Goal: Transaction & Acquisition: Book appointment/travel/reservation

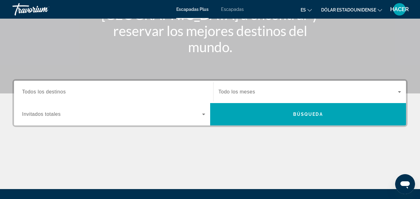
scroll to position [99, 0]
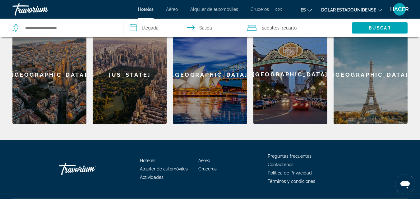
scroll to position [285, 0]
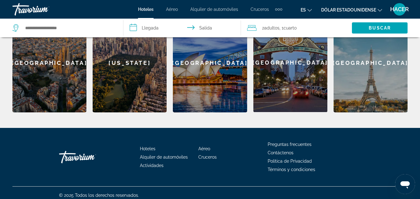
click at [380, 65] on div "[GEOGRAPHIC_DATA]" at bounding box center [371, 62] width 74 height 99
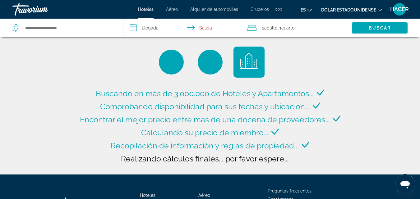
type input "**********"
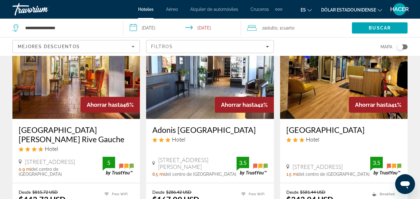
scroll to position [298, 0]
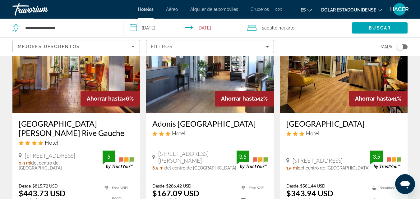
click at [135, 27] on input "**********" at bounding box center [183, 29] width 120 height 21
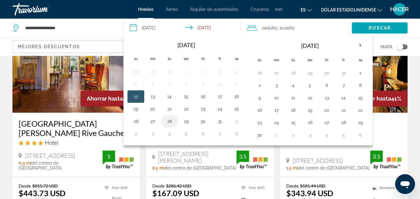
click at [168, 122] on button "28" at bounding box center [169, 121] width 10 height 9
click at [205, 124] on button "30" at bounding box center [203, 121] width 10 height 9
type input "**********"
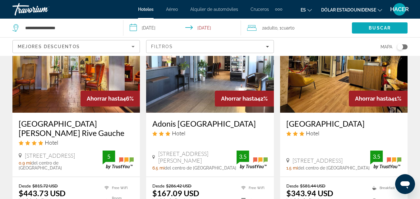
click at [360, 30] on span "Search" at bounding box center [380, 28] width 56 height 15
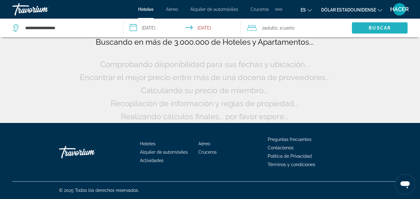
scroll to position [52, 0]
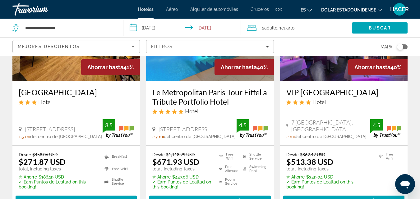
scroll to position [336, 0]
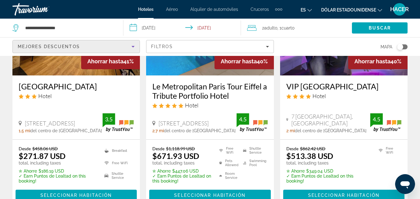
click at [133, 46] on icon "Sort by" at bounding box center [133, 47] width 3 height 2
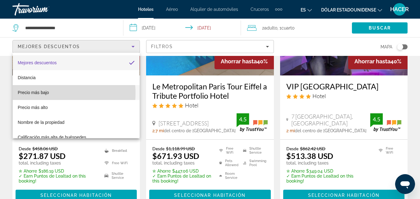
click at [49, 93] on mat-option "Precio más bajo" at bounding box center [76, 92] width 127 height 15
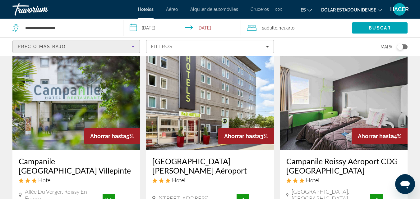
scroll to position [771, 0]
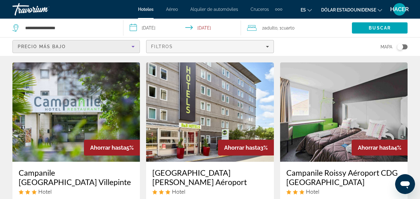
click at [268, 47] on icon "Filters" at bounding box center [267, 46] width 3 height 3
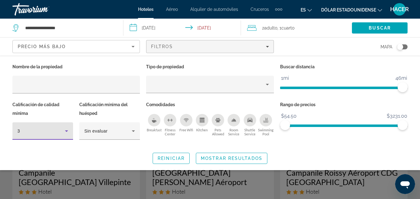
click at [66, 131] on icon "Hotel Filters" at bounding box center [66, 132] width 3 height 2
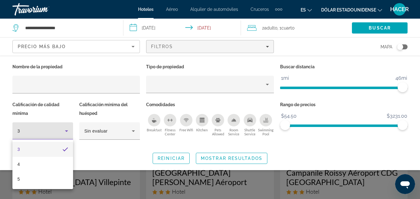
click at [66, 132] on div at bounding box center [210, 99] width 420 height 199
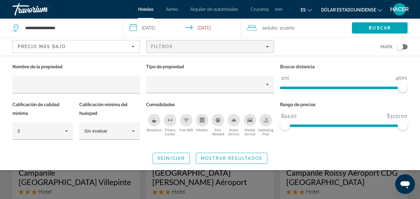
click at [66, 132] on icon "Hotel Filters" at bounding box center [66, 130] width 7 height 7
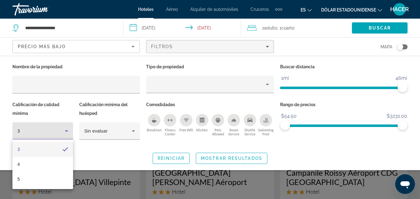
click at [66, 132] on div at bounding box center [210, 99] width 420 height 199
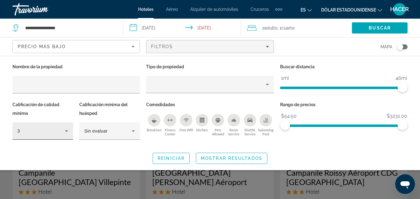
click at [65, 132] on icon "Hotel Filters" at bounding box center [66, 130] width 7 height 7
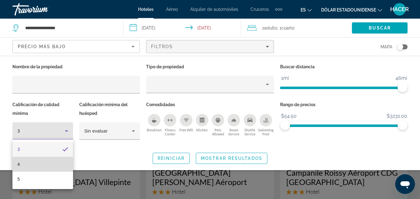
click at [20, 168] on mat-option "4" at bounding box center [42, 164] width 61 height 15
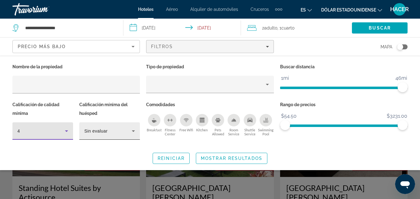
click at [134, 131] on icon "Hotel Filters" at bounding box center [133, 132] width 3 height 2
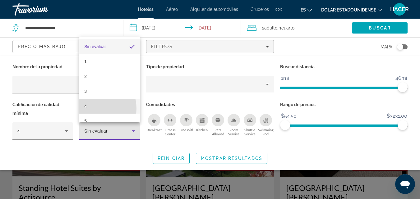
click at [92, 109] on mat-option "4" at bounding box center [109, 106] width 61 height 15
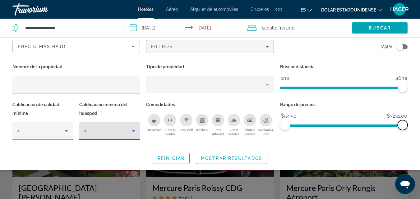
click at [404, 124] on span "ngx-slider-max" at bounding box center [403, 125] width 10 height 10
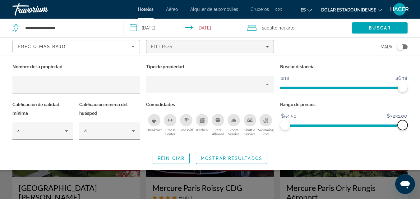
click at [401, 124] on span "ngx-slider-max" at bounding box center [403, 125] width 10 height 10
click at [350, 126] on span "ngx-slider" at bounding box center [317, 126] width 65 height 2
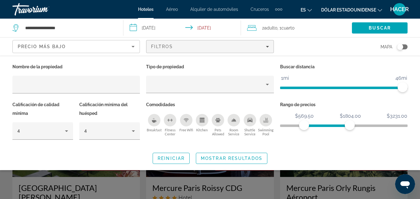
click at [304, 124] on span "ngx-slider" at bounding box center [327, 125] width 46 height 10
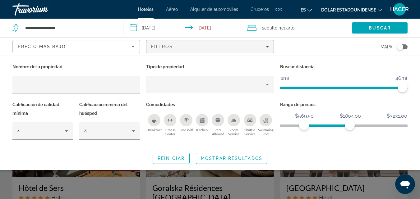
click at [280, 127] on div "Rango de precios $54.50 $3231.00 $569.50 $1804.00" at bounding box center [344, 123] width 134 height 46
click at [281, 127] on span "ngx-slider" at bounding box center [343, 126] width 127 height 2
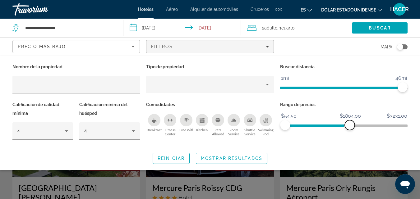
click at [346, 125] on span "ngx-slider-max" at bounding box center [350, 125] width 10 height 10
click at [297, 125] on span "ngx-slider" at bounding box center [317, 126] width 65 height 2
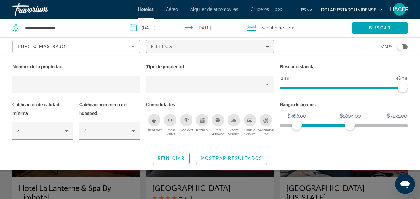
click at [281, 126] on span "ngx-slider" at bounding box center [343, 126] width 127 height 2
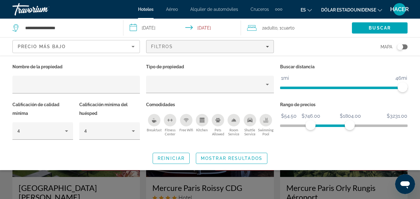
click at [311, 126] on span "ngx-slider" at bounding box center [330, 126] width 39 height 2
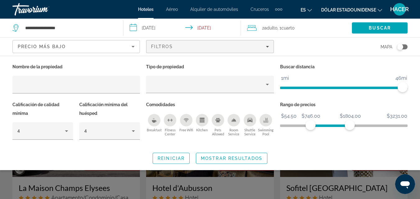
click at [282, 127] on span "ngx-slider" at bounding box center [343, 126] width 127 height 2
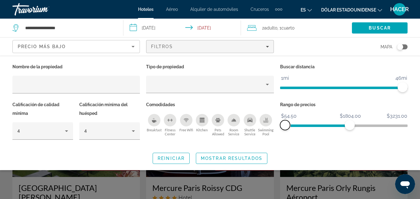
click at [282, 127] on span "ngx-slider" at bounding box center [285, 125] width 10 height 10
click at [351, 127] on span "ngx-slider-max" at bounding box center [350, 125] width 10 height 10
click at [337, 125] on span "ngx-slider" at bounding box center [317, 126] width 65 height 2
click at [319, 124] on span "ngx-slider" at bounding box center [311, 125] width 52 height 10
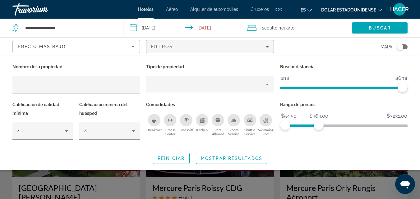
click at [303, 125] on span "ngx-slider" at bounding box center [302, 126] width 34 height 2
click at [295, 126] on ngx-slider "$54.50 $3231.00 $54.50 $317.50 $54.50 - $317.50" at bounding box center [343, 125] width 127 height 1
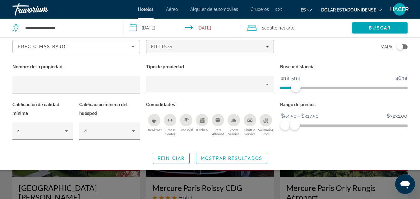
click at [296, 86] on span "ngx-slider" at bounding box center [288, 87] width 16 height 10
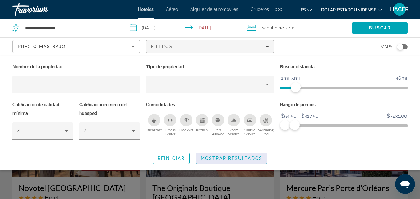
click at [252, 157] on span "Mostrar resultados" at bounding box center [232, 158] width 62 height 5
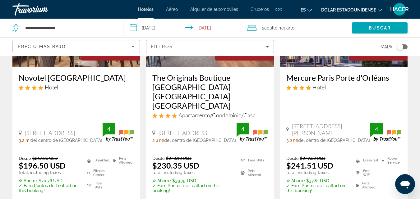
scroll to position [112, 0]
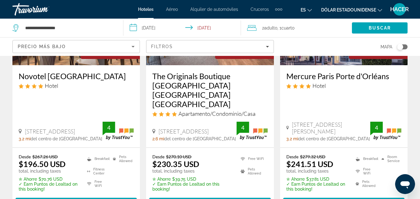
click at [94, 62] on img "Contenido principal" at bounding box center [75, 15] width 127 height 99
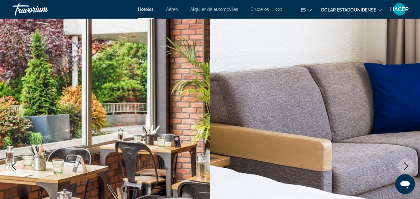
click at [404, 166] on icon "Next image" at bounding box center [405, 166] width 7 height 7
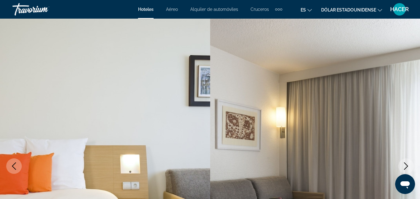
click at [404, 166] on icon "Next image" at bounding box center [405, 166] width 7 height 7
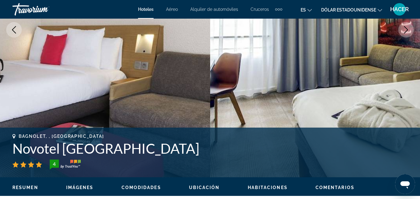
scroll to position [137, 0]
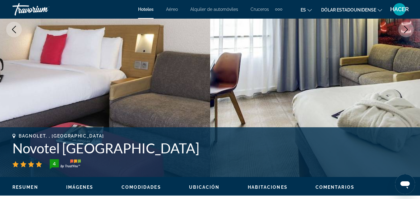
click at [394, 61] on img "Contenido principal" at bounding box center [315, 29] width 210 height 295
click at [396, 44] on img "Contenido principal" at bounding box center [315, 29] width 210 height 295
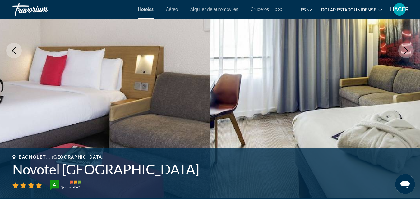
scroll to position [112, 0]
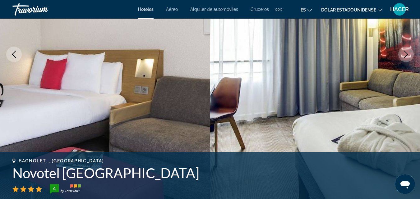
click at [400, 64] on img "Contenido principal" at bounding box center [315, 54] width 210 height 295
click at [408, 56] on icon "Next image" at bounding box center [405, 54] width 7 height 7
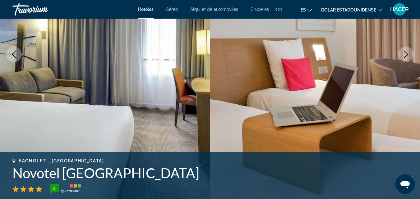
click at [408, 56] on icon "Next image" at bounding box center [405, 54] width 7 height 7
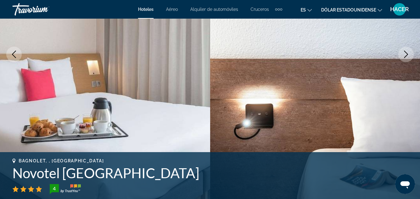
click at [408, 56] on icon "Next image" at bounding box center [405, 54] width 7 height 7
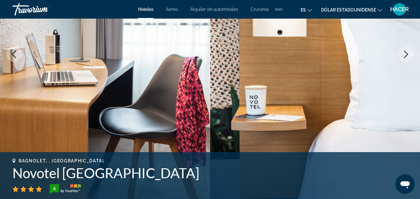
click at [408, 56] on icon "Next image" at bounding box center [405, 54] width 7 height 7
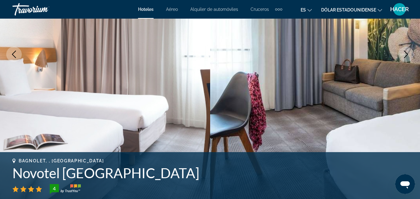
click at [408, 56] on icon "Next image" at bounding box center [405, 54] width 7 height 7
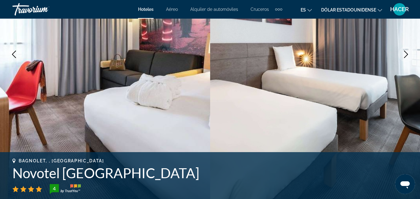
click at [408, 56] on icon "Next image" at bounding box center [405, 54] width 7 height 7
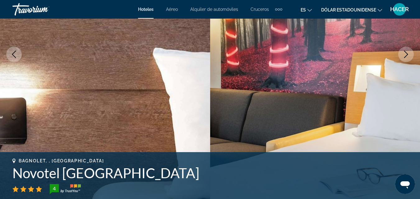
click at [408, 56] on icon "Next image" at bounding box center [405, 54] width 7 height 7
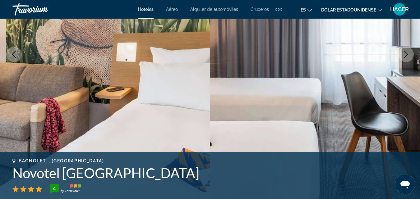
click at [408, 56] on icon "Next image" at bounding box center [405, 54] width 7 height 7
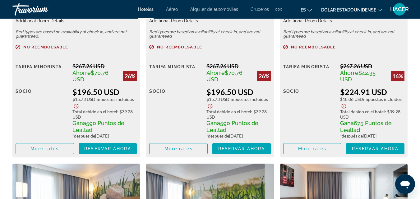
scroll to position [1070, 0]
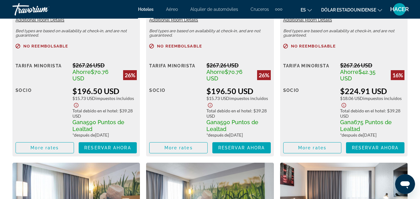
click at [77, 105] on icon "Show Taxes and Fees disclaimer" at bounding box center [75, 106] width 7 height 6
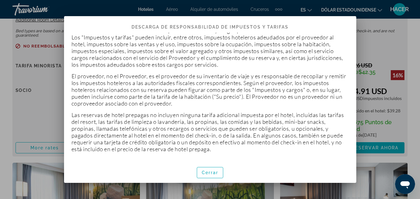
scroll to position [20, 0]
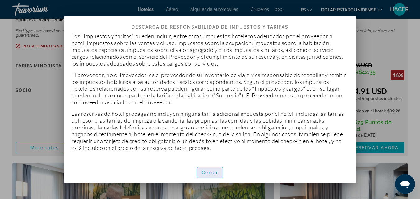
click at [206, 174] on font "Cerrar" at bounding box center [210, 172] width 17 height 5
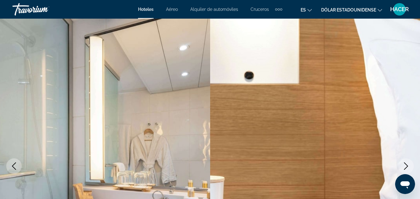
scroll to position [1070, 0]
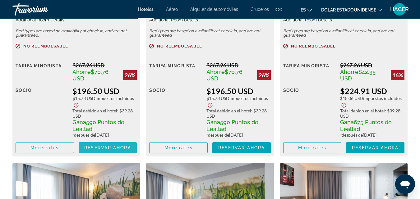
click at [89, 148] on span "Reservar ahora" at bounding box center [107, 148] width 47 height 5
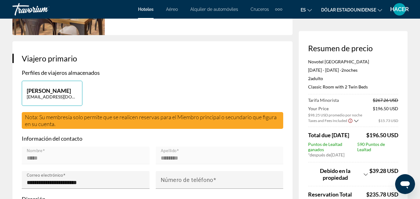
scroll to position [99, 0]
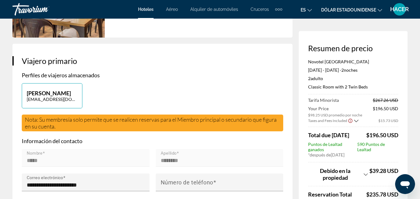
click at [72, 91] on p "[PERSON_NAME]" at bounding box center [52, 93] width 51 height 7
type input "*****"
type input "********"
type input "**********"
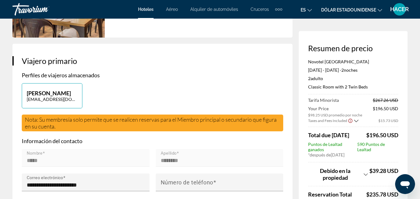
type input "**********"
type input "*****"
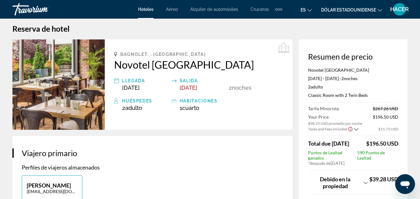
scroll to position [0, 0]
